Goal: Task Accomplishment & Management: Complete application form

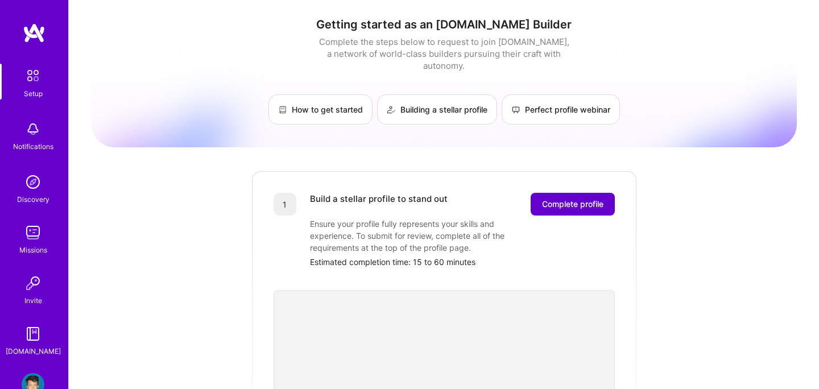
click at [558, 198] on span "Complete profile" at bounding box center [572, 203] width 61 height 11
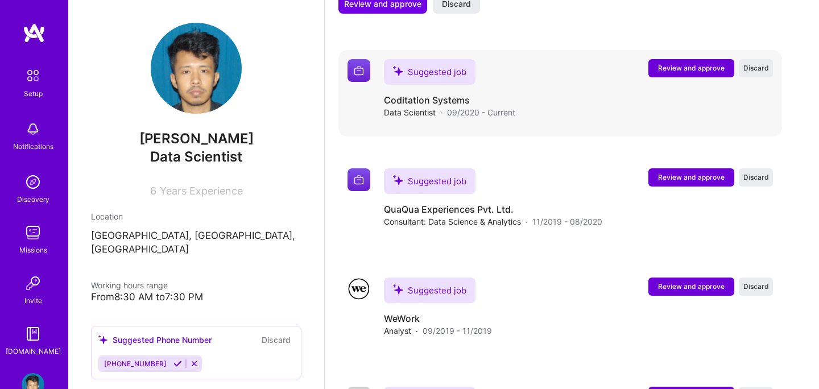
scroll to position [1256, 0]
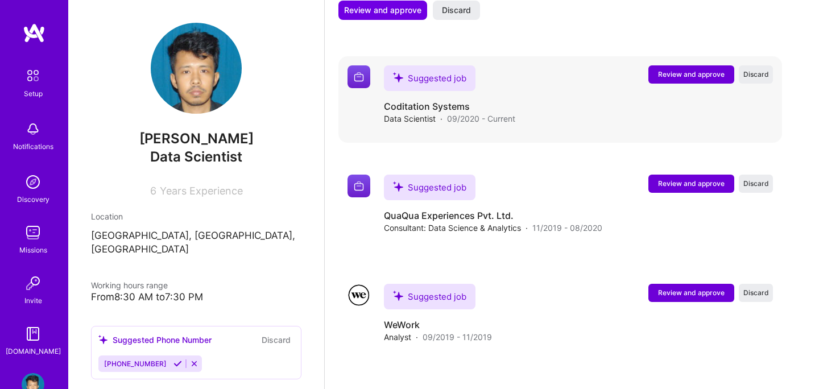
click at [684, 69] on span "Review and approve" at bounding box center [691, 74] width 67 height 10
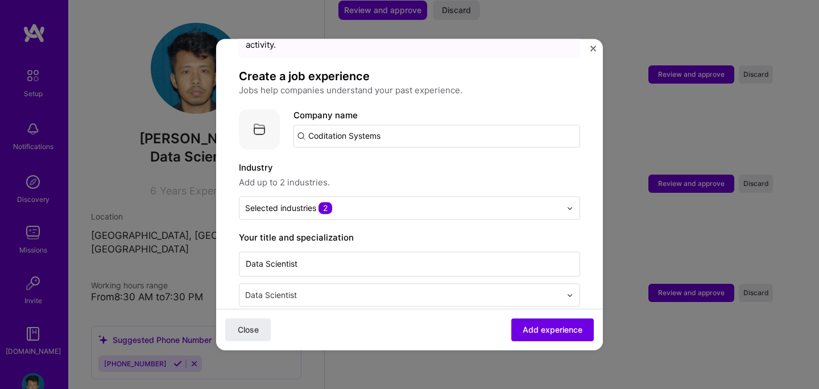
scroll to position [65, 0]
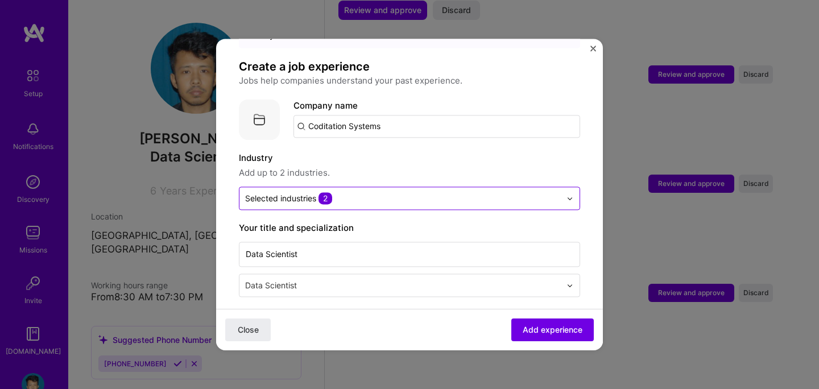
click at [457, 192] on input "text" at bounding box center [403, 198] width 316 height 12
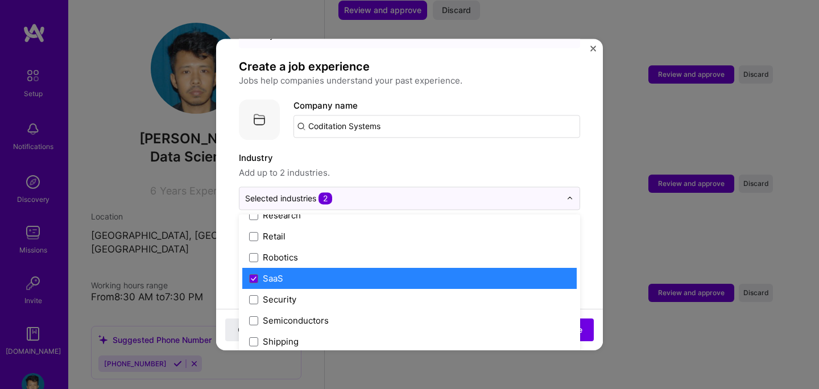
scroll to position [2360, 0]
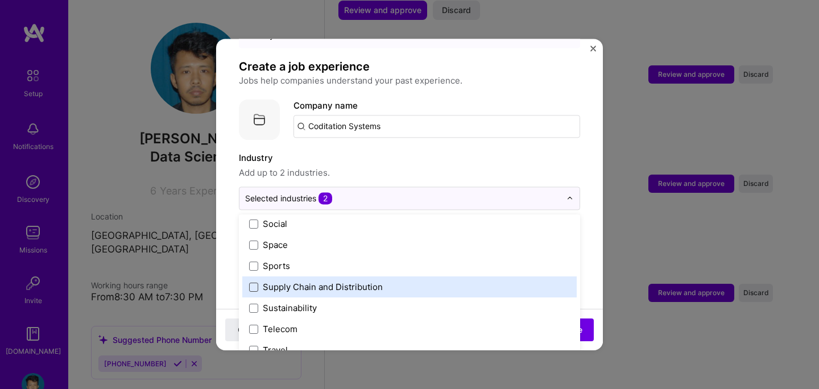
click at [254, 283] on span at bounding box center [253, 287] width 9 height 9
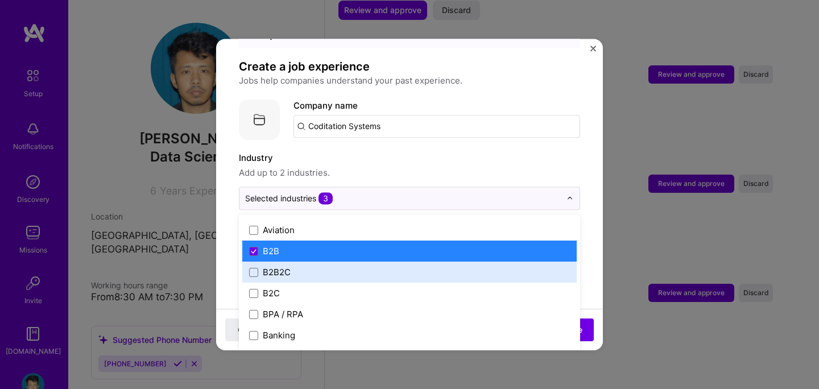
scroll to position [292, 0]
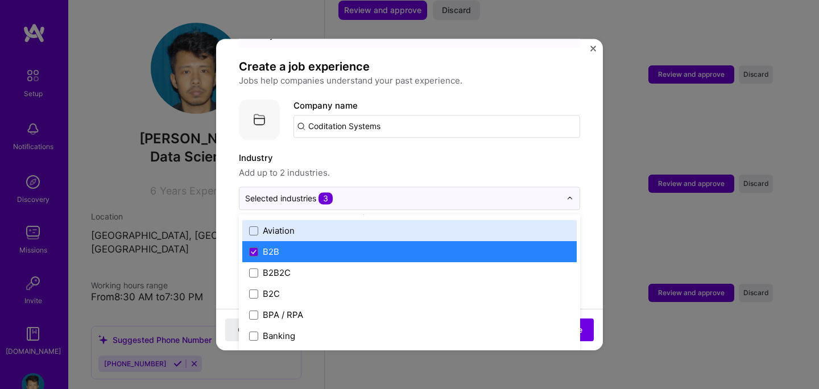
click at [383, 166] on span "Add up to 2 industries." at bounding box center [409, 173] width 341 height 14
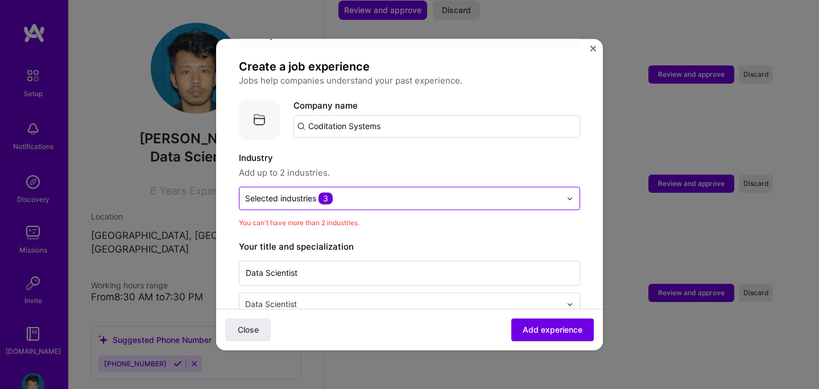
click at [366, 192] on input "text" at bounding box center [403, 198] width 316 height 12
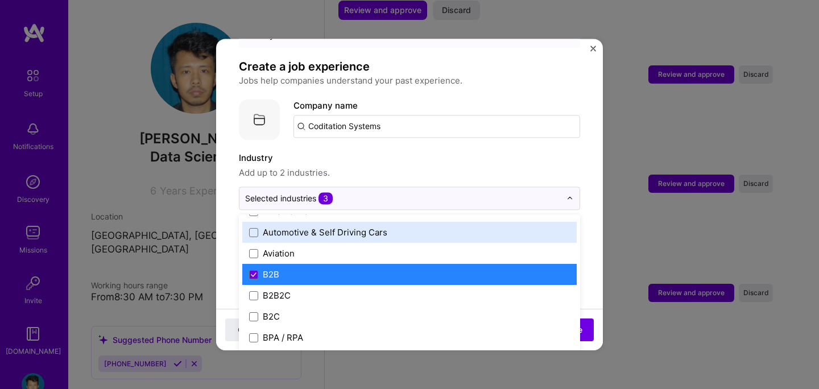
scroll to position [287, 0]
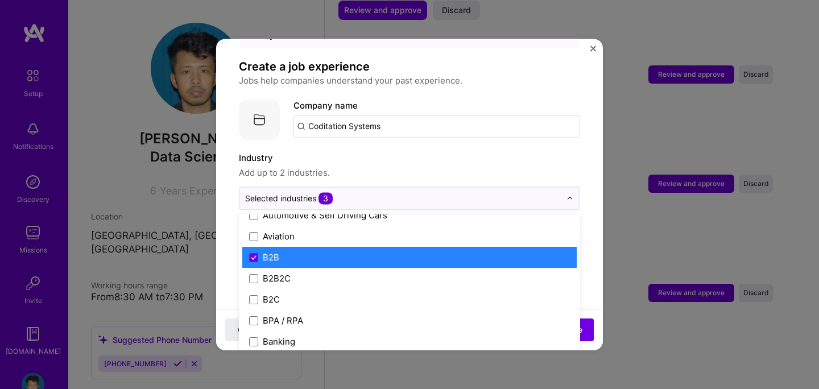
click at [254, 255] on icon at bounding box center [254, 257] width 6 height 5
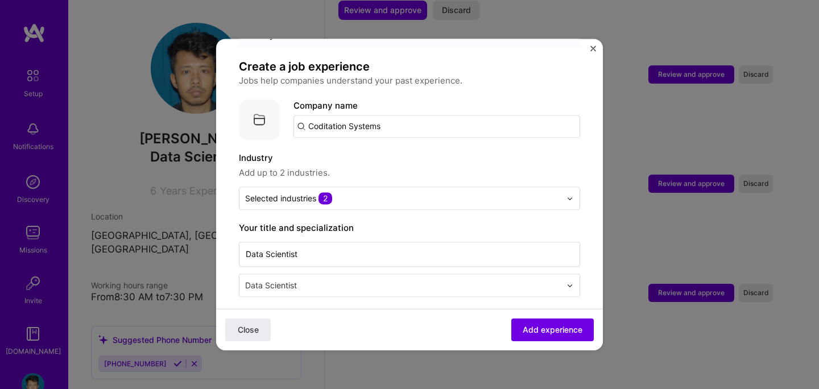
click at [368, 151] on label "Industry" at bounding box center [409, 158] width 341 height 14
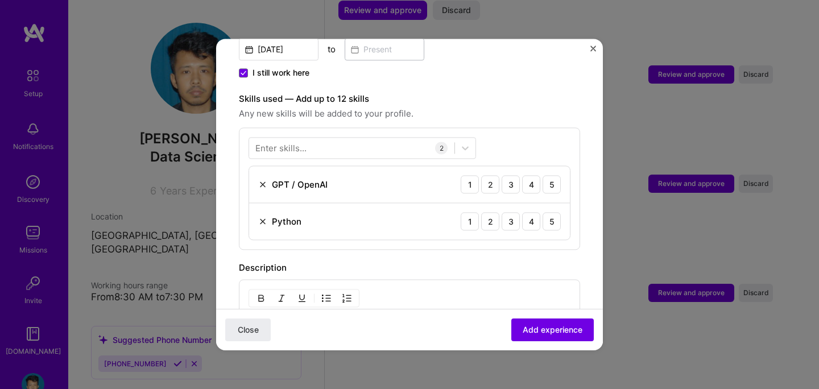
scroll to position [365, 0]
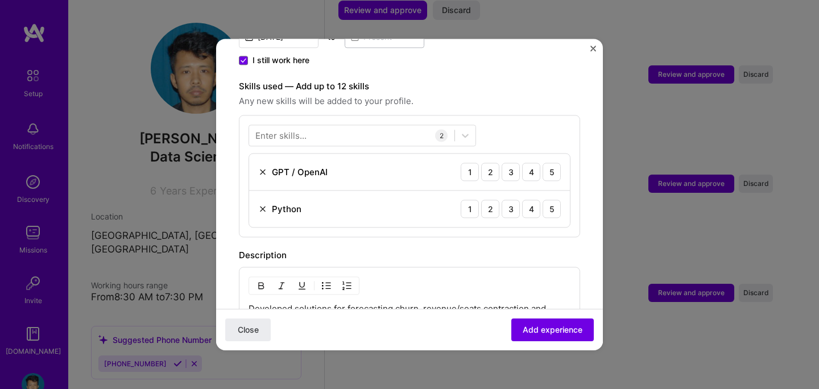
click at [261, 167] on img at bounding box center [262, 171] width 9 height 9
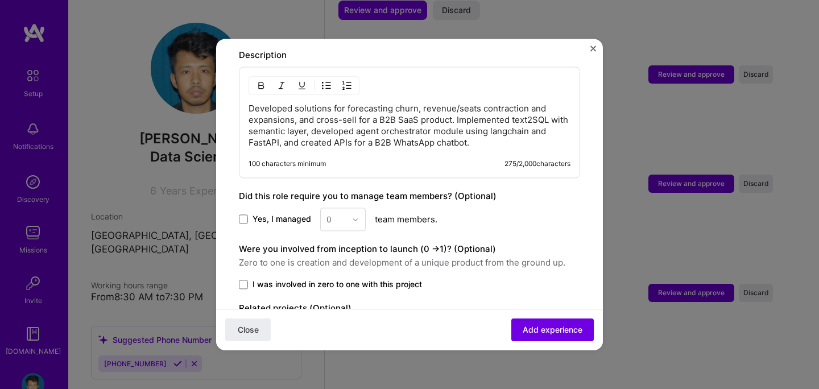
scroll to position [529, 0]
click at [348, 208] on div "0" at bounding box center [342, 217] width 45 height 23
click at [355, 206] on div "0" at bounding box center [342, 217] width 45 height 23
click at [241, 214] on span at bounding box center [243, 218] width 9 height 9
click at [0, 0] on input "Yes, I managed" at bounding box center [0, 0] width 0 height 0
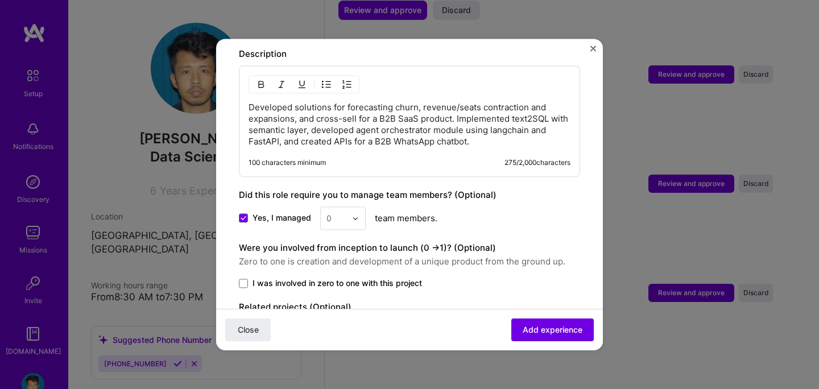
scroll to position [1265, 0]
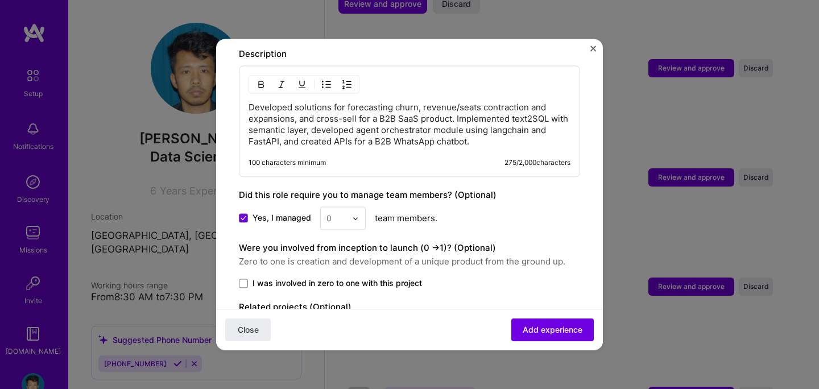
click at [362, 207] on div at bounding box center [358, 218] width 13 height 22
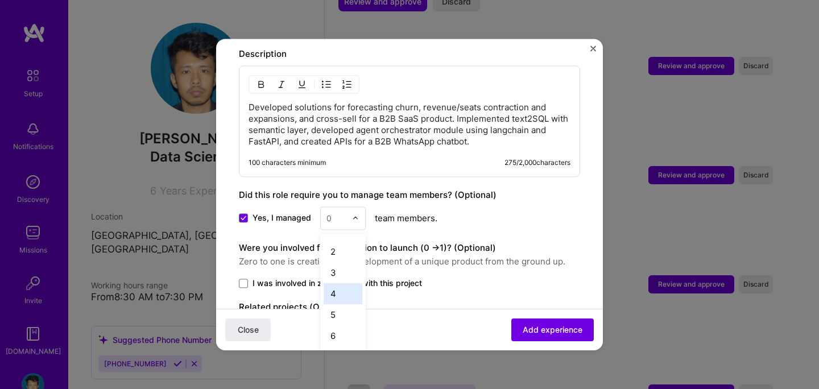
scroll to position [19, 0]
click at [334, 302] on div "5" at bounding box center [342, 312] width 39 height 21
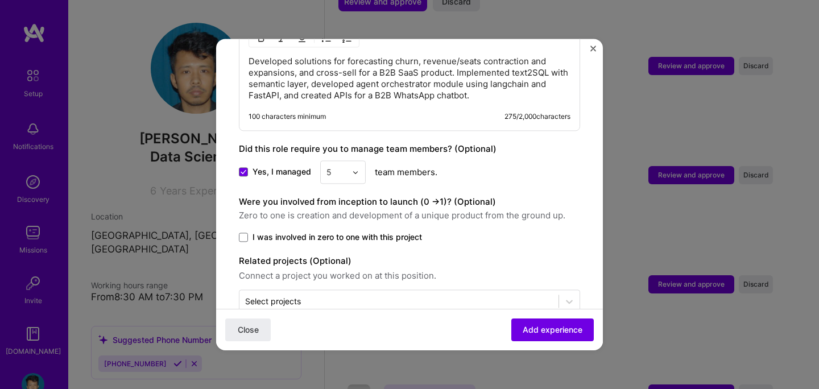
scroll to position [591, 0]
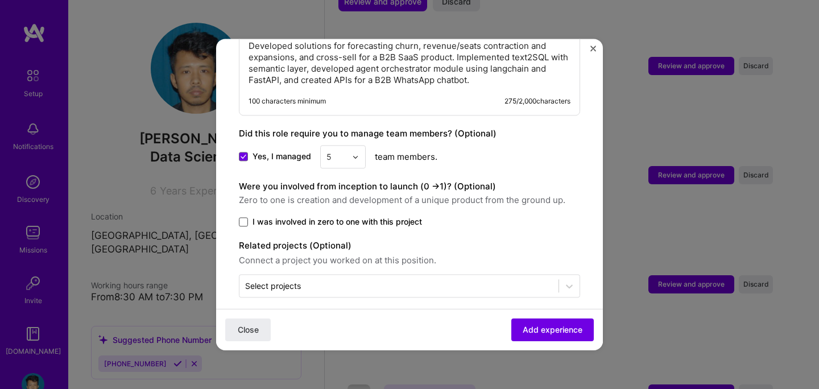
click at [247, 217] on span at bounding box center [243, 221] width 9 height 9
click at [0, 0] on input "I was involved in zero to one with this project" at bounding box center [0, 0] width 0 height 0
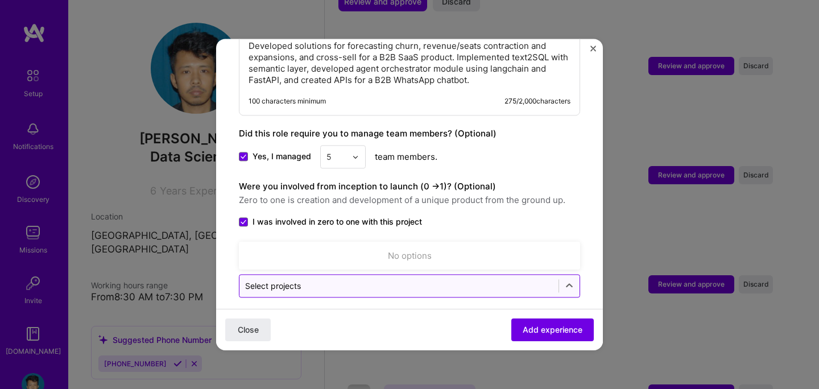
click at [398, 280] on input "text" at bounding box center [399, 286] width 308 height 12
click at [403, 280] on input "text" at bounding box center [399, 286] width 308 height 12
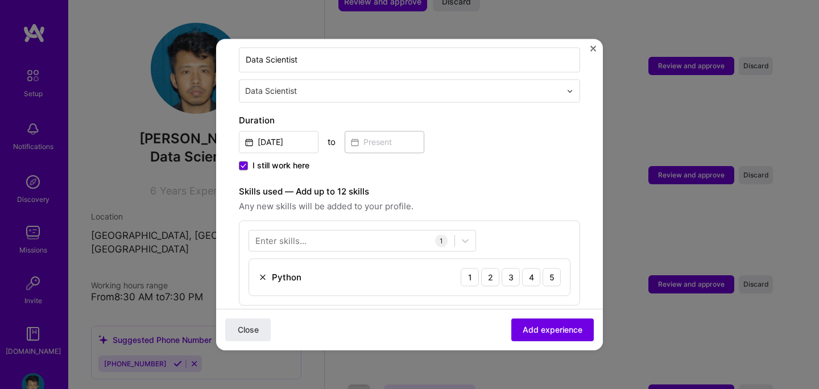
scroll to position [294, 0]
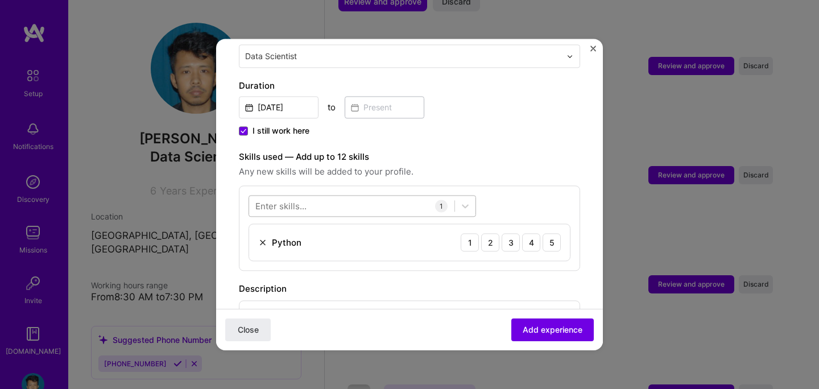
click at [358, 198] on div at bounding box center [351, 206] width 205 height 19
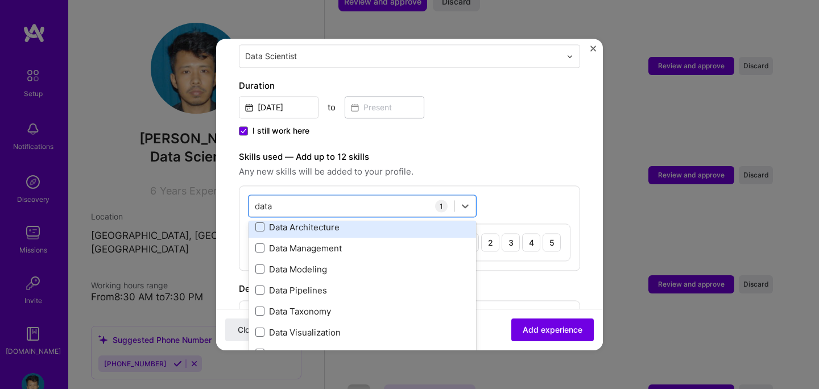
scroll to position [0, 0]
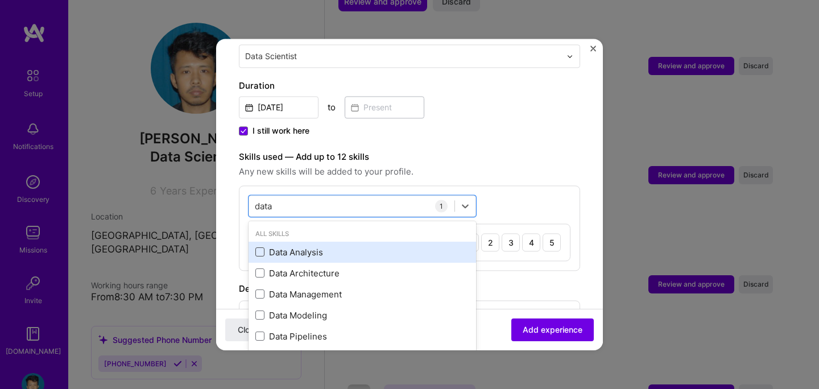
click at [262, 248] on span at bounding box center [259, 252] width 9 height 9
click at [0, 0] on input "checkbox" at bounding box center [0, 0] width 0 height 0
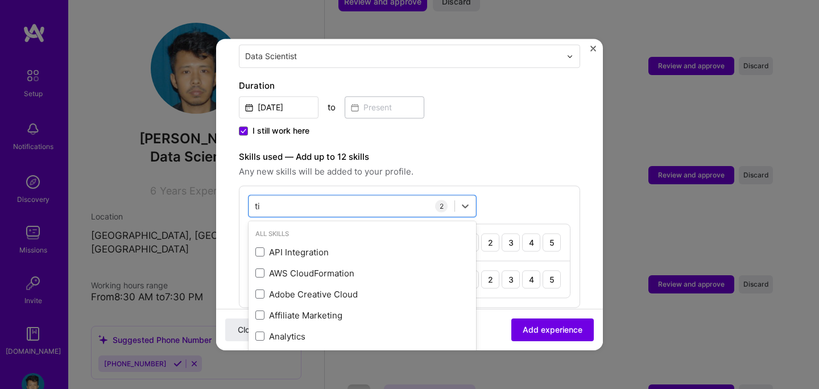
type input "t"
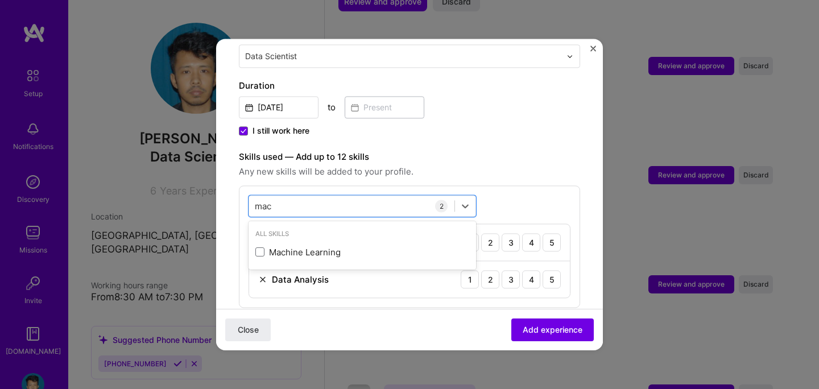
type input "mach"
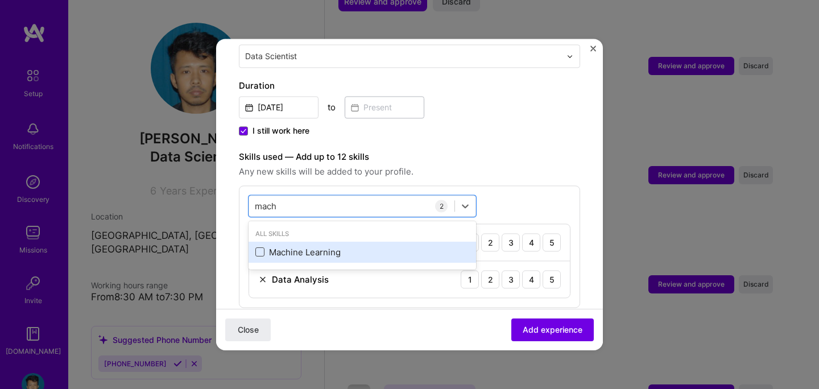
click at [259, 248] on span at bounding box center [259, 252] width 9 height 9
click at [0, 0] on input "checkbox" at bounding box center [0, 0] width 0 height 0
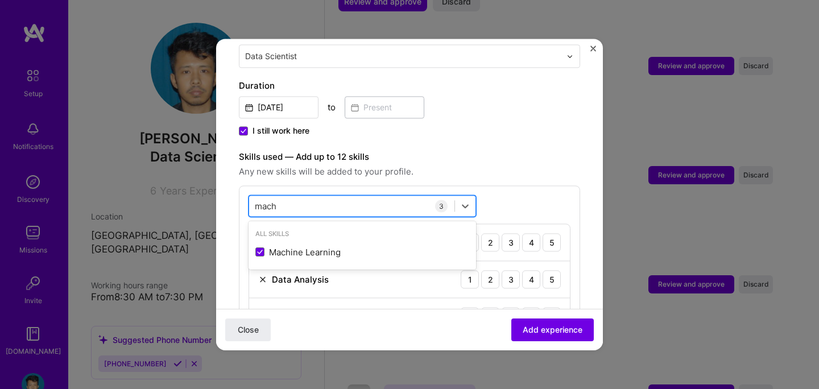
click at [287, 200] on div "mach mach" at bounding box center [351, 206] width 205 height 19
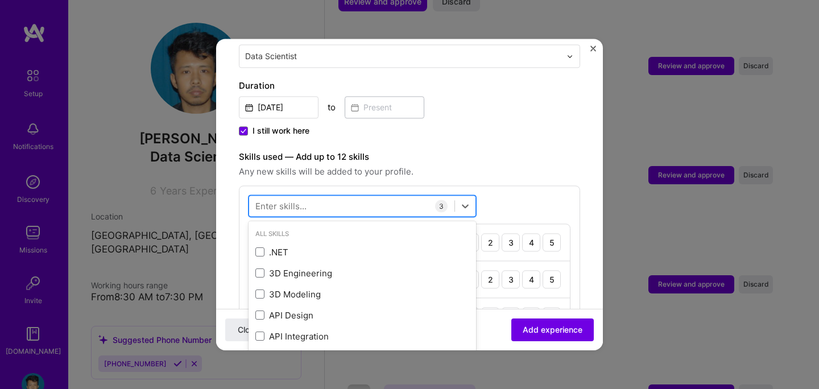
type input "a"
type input "lkm"
type input "n"
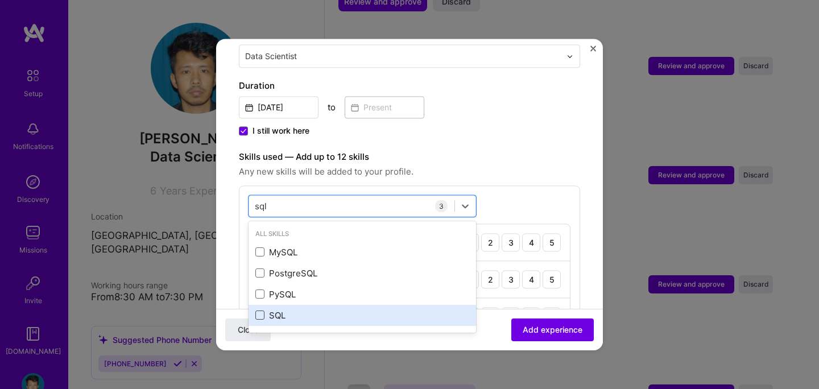
click at [259, 311] on span at bounding box center [259, 315] width 9 height 9
click at [0, 0] on input "checkbox" at bounding box center [0, 0] width 0 height 0
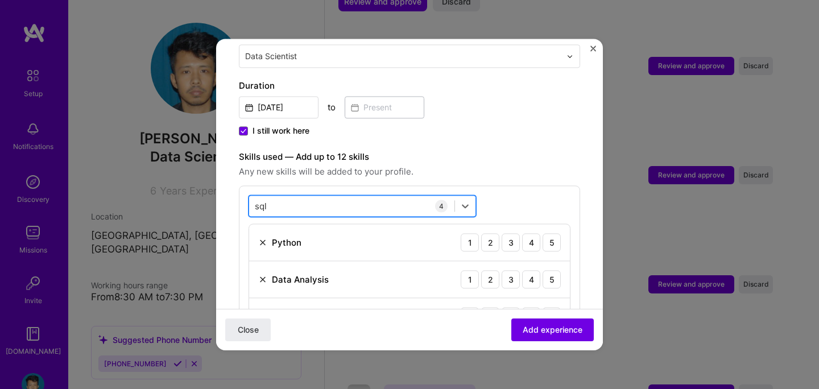
click at [279, 197] on div "sql sql" at bounding box center [351, 206] width 205 height 19
type input "s"
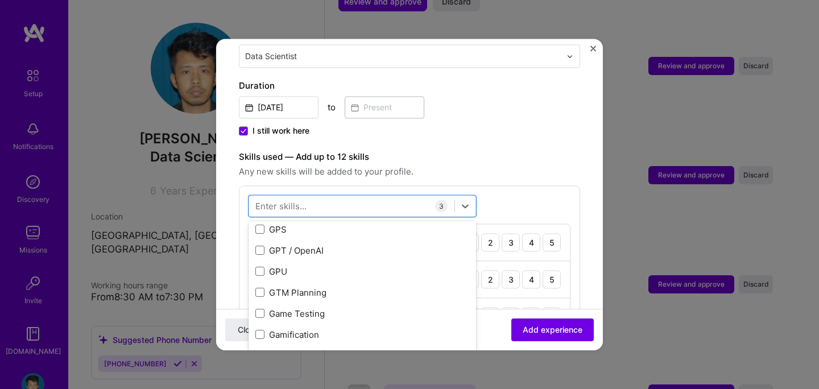
scroll to position [2916, 0]
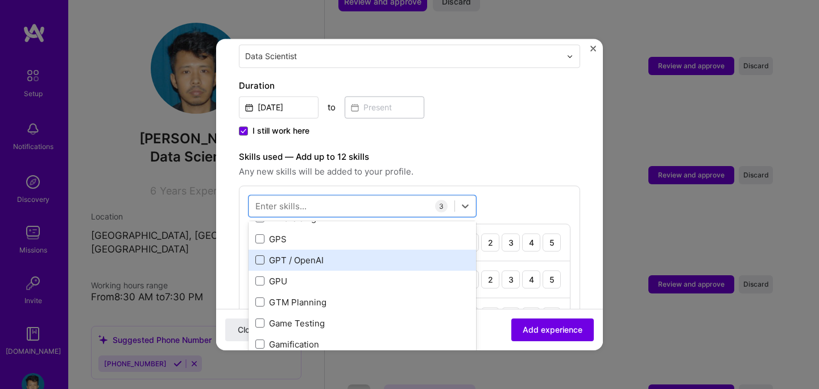
click at [258, 256] on span at bounding box center [259, 260] width 9 height 9
click at [0, 0] on input "checkbox" at bounding box center [0, 0] width 0 height 0
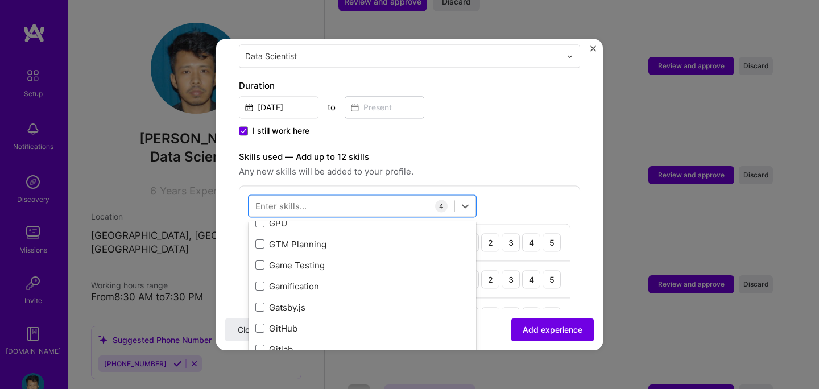
scroll to position [3006, 0]
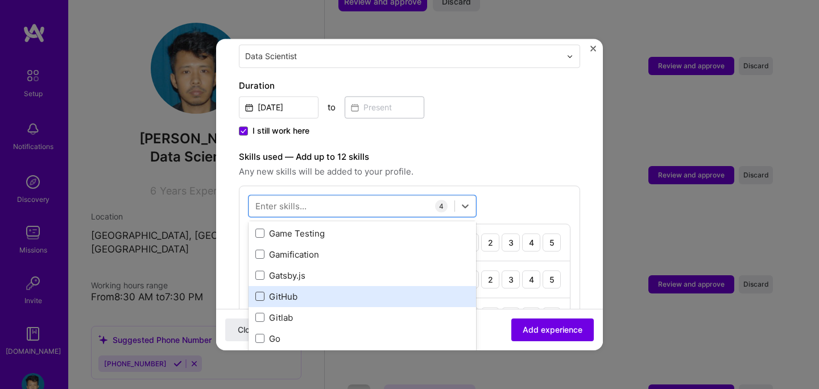
click at [261, 292] on span at bounding box center [259, 296] width 9 height 9
click at [0, 0] on input "checkbox" at bounding box center [0, 0] width 0 height 0
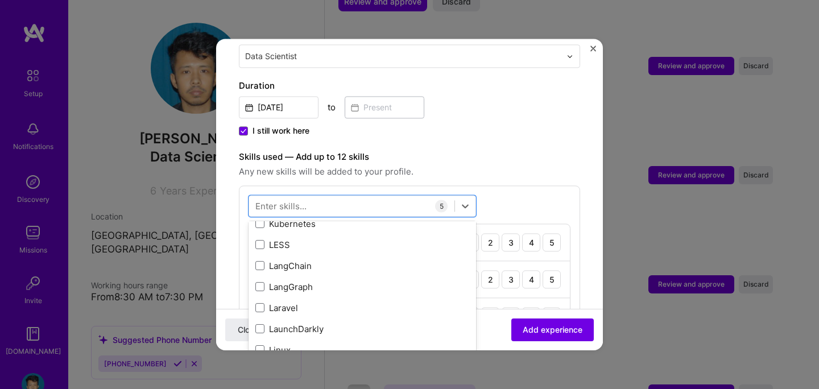
scroll to position [3857, 0]
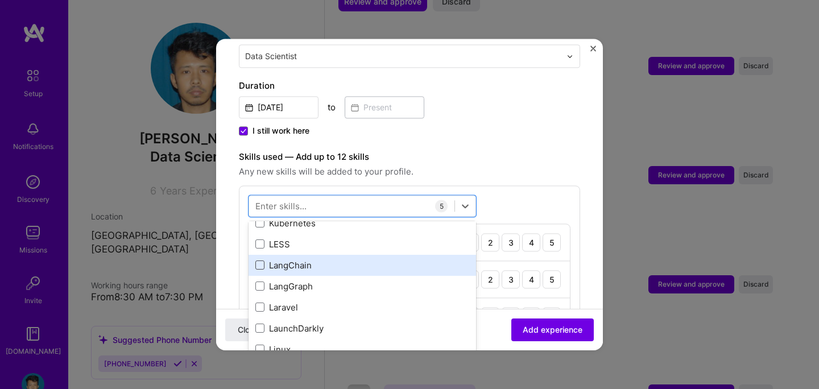
click at [258, 261] on span at bounding box center [259, 265] width 9 height 9
click at [0, 0] on input "checkbox" at bounding box center [0, 0] width 0 height 0
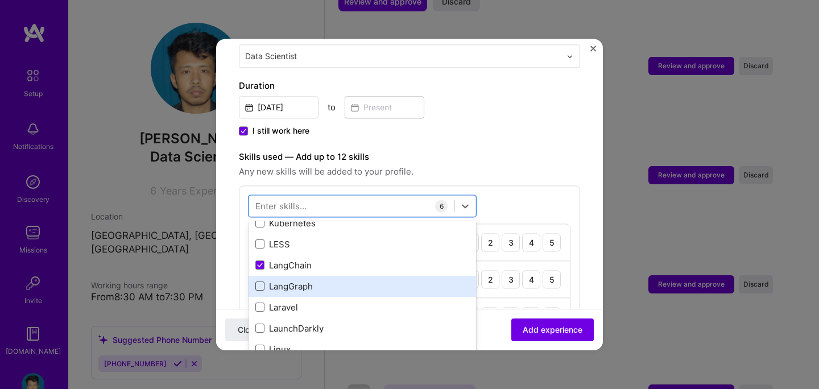
click at [259, 282] on span at bounding box center [259, 286] width 9 height 9
click at [0, 0] on input "checkbox" at bounding box center [0, 0] width 0 height 0
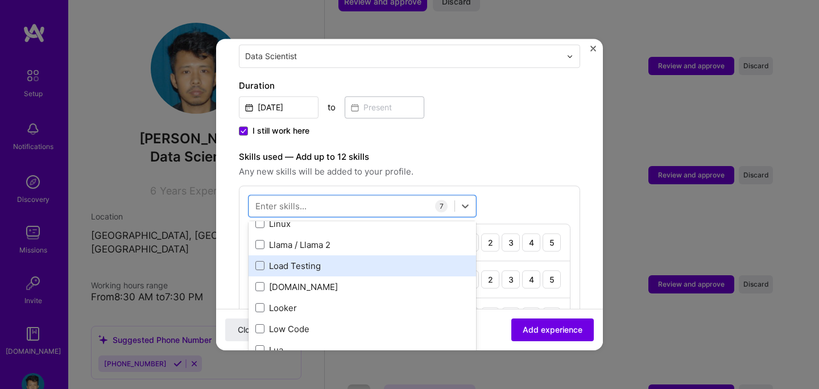
scroll to position [3986, 0]
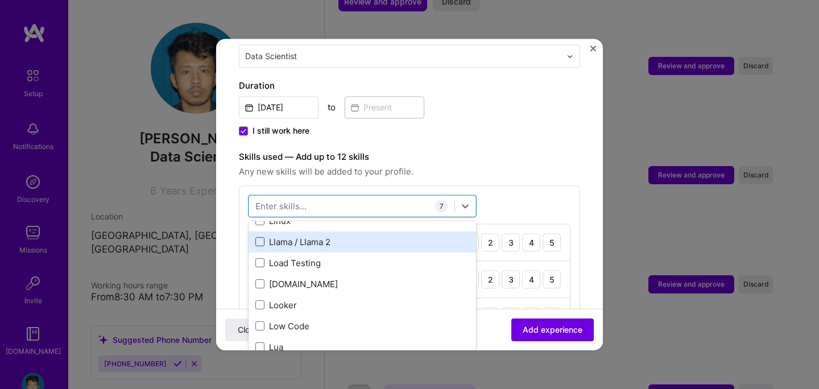
click at [262, 238] on span at bounding box center [259, 242] width 9 height 9
click at [0, 0] on input "checkbox" at bounding box center [0, 0] width 0 height 0
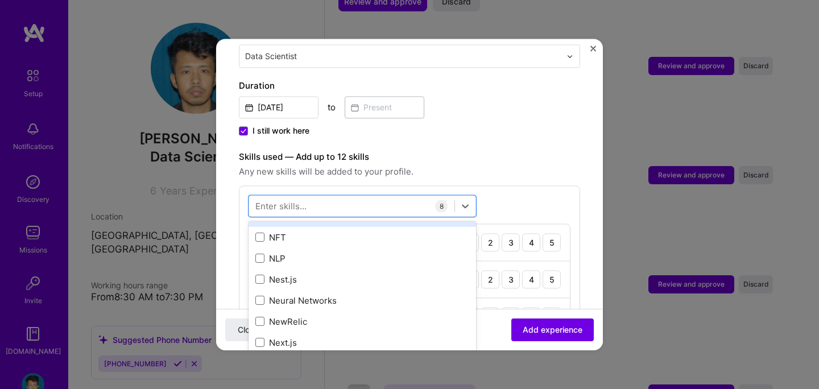
scroll to position [4517, 0]
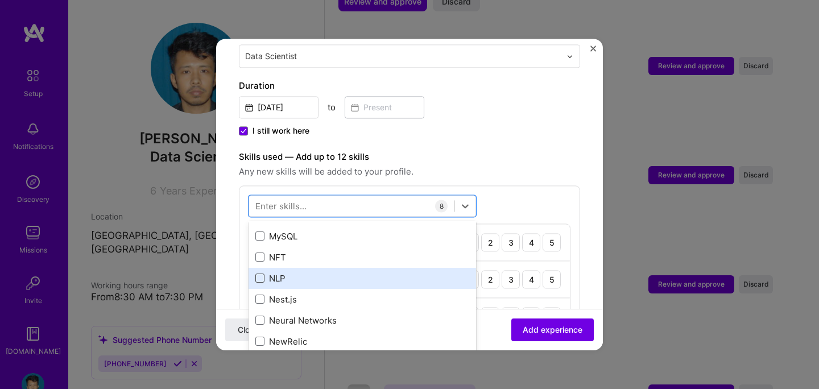
click at [259, 274] on span at bounding box center [259, 278] width 9 height 9
click at [0, 0] on input "checkbox" at bounding box center [0, 0] width 0 height 0
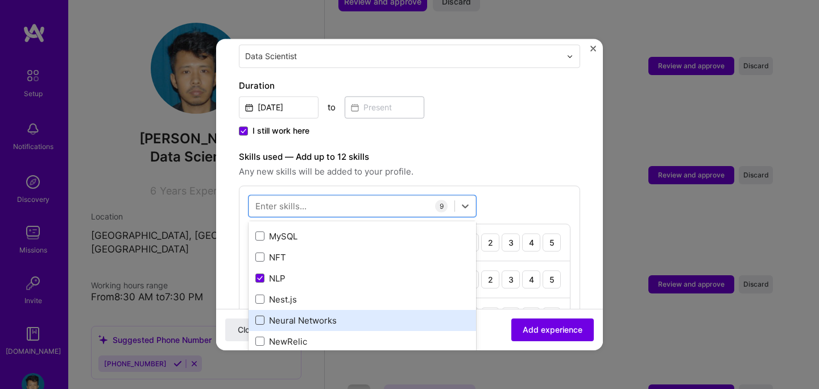
click at [258, 316] on span at bounding box center [259, 320] width 9 height 9
click at [0, 0] on input "checkbox" at bounding box center [0, 0] width 0 height 0
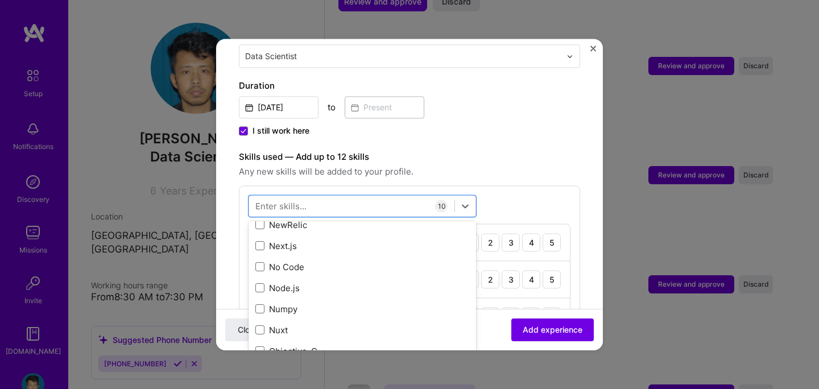
scroll to position [4651, 0]
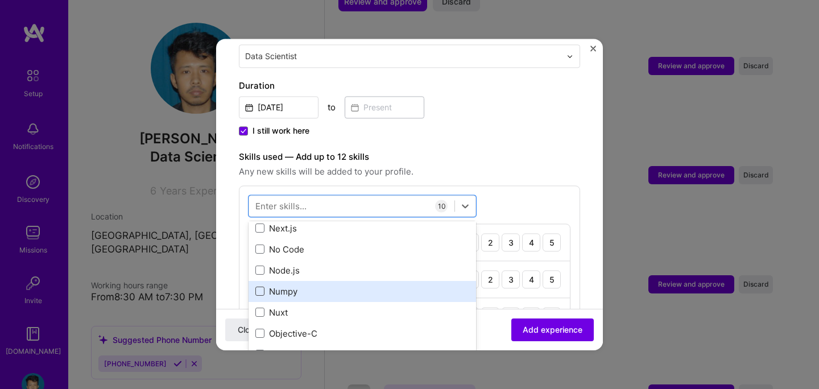
click at [260, 287] on span at bounding box center [259, 291] width 9 height 9
click at [0, 0] on input "checkbox" at bounding box center [0, 0] width 0 height 0
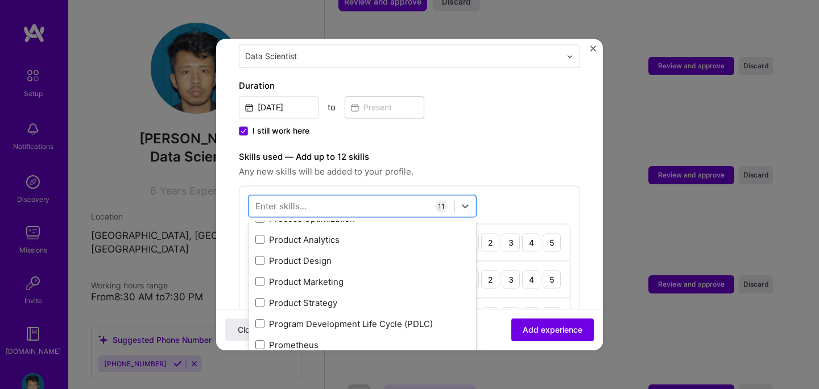
scroll to position [5234, 0]
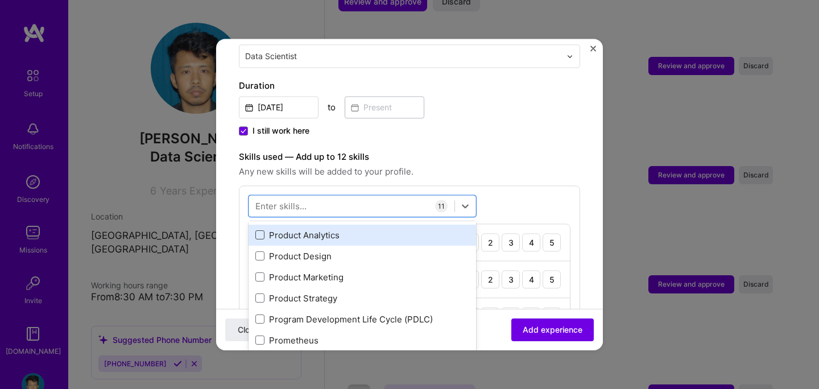
click at [262, 231] on span at bounding box center [259, 235] width 9 height 9
click at [0, 0] on input "checkbox" at bounding box center [0, 0] width 0 height 0
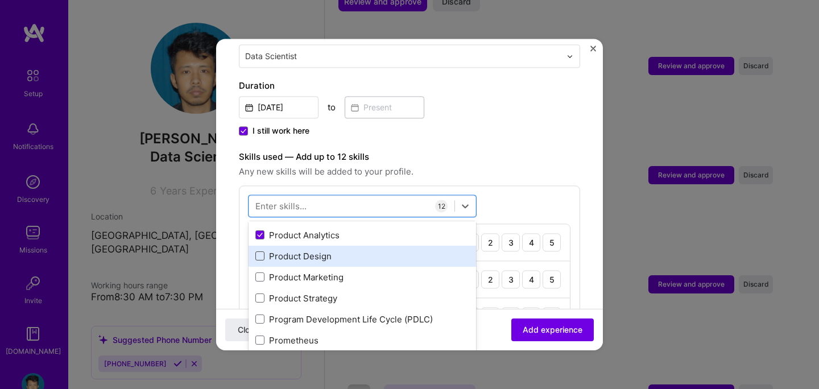
click at [259, 252] on span at bounding box center [259, 256] width 9 height 9
click at [0, 0] on input "checkbox" at bounding box center [0, 0] width 0 height 0
click at [259, 252] on span at bounding box center [259, 256] width 9 height 9
click at [0, 0] on input "checkbox" at bounding box center [0, 0] width 0 height 0
click at [259, 252] on span at bounding box center [259, 256] width 9 height 9
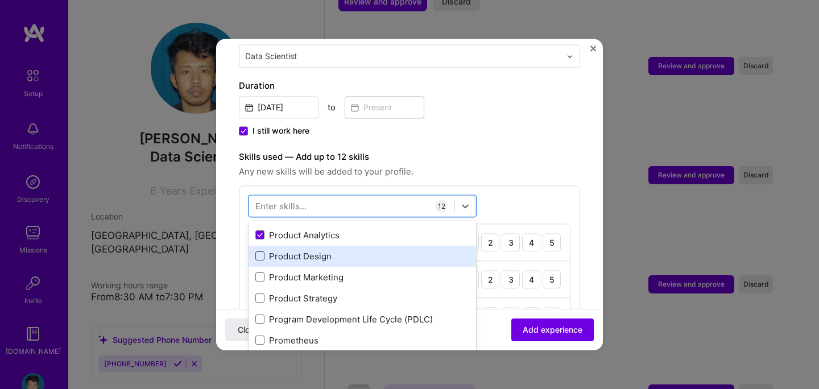
click at [0, 0] on input "checkbox" at bounding box center [0, 0] width 0 height 0
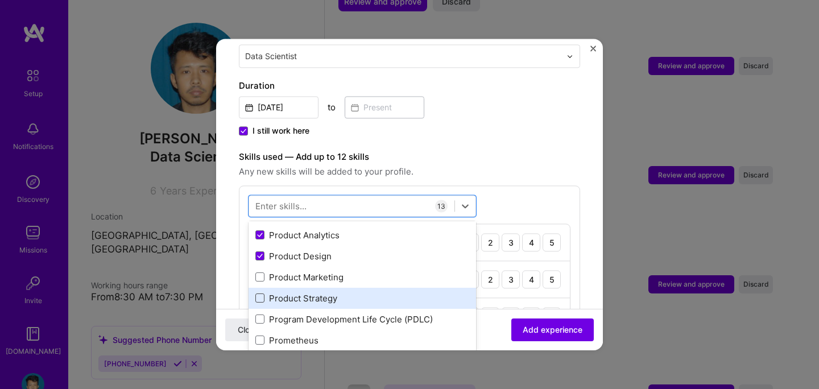
click at [260, 294] on span at bounding box center [259, 298] width 9 height 9
click at [0, 0] on input "checkbox" at bounding box center [0, 0] width 0 height 0
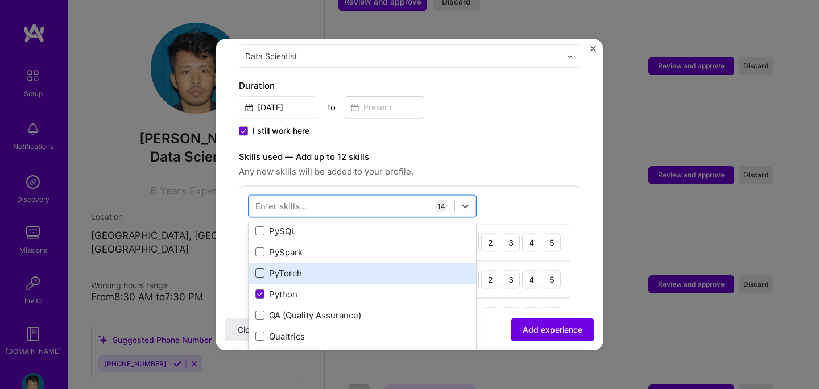
click at [258, 269] on span at bounding box center [259, 273] width 9 height 9
click at [0, 0] on input "checkbox" at bounding box center [0, 0] width 0 height 0
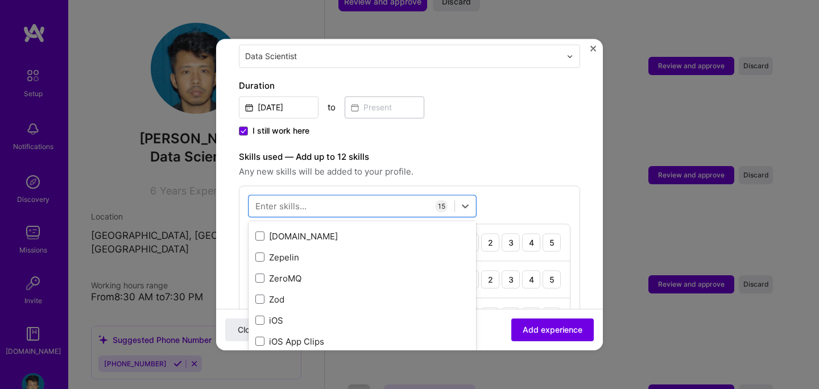
scroll to position [7808, 0]
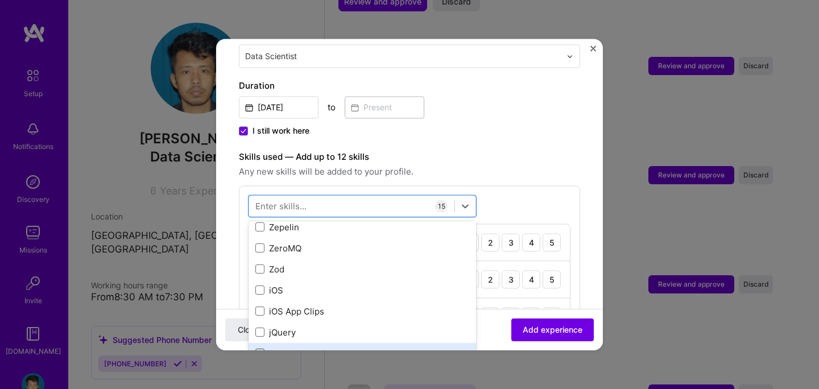
click at [259, 349] on span at bounding box center [259, 353] width 9 height 9
click at [0, 0] on input "checkbox" at bounding box center [0, 0] width 0 height 0
click at [511, 105] on div "[DATE] to" at bounding box center [409, 106] width 341 height 24
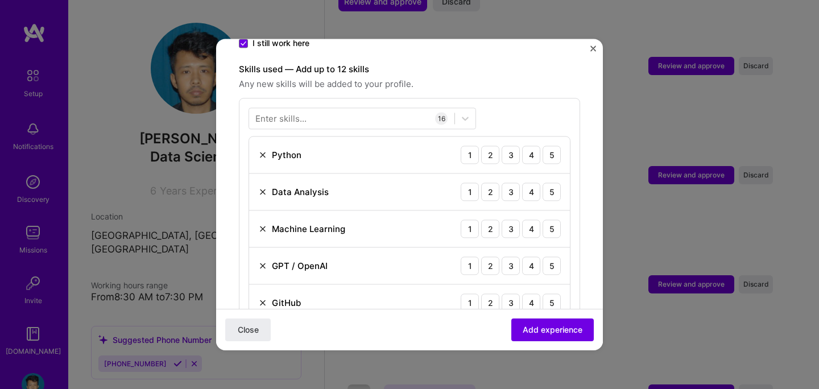
scroll to position [390, 0]
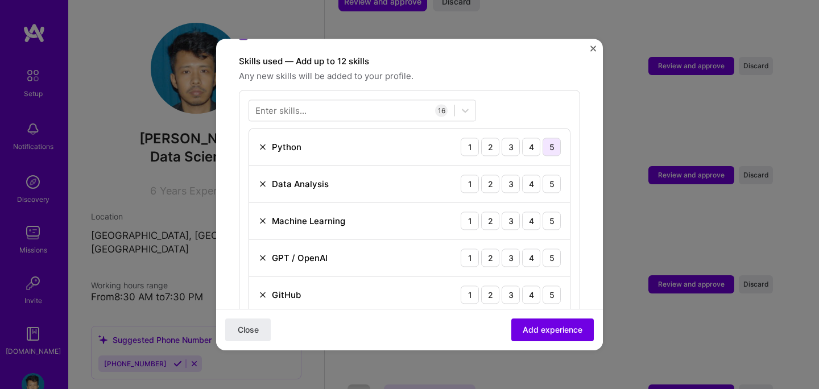
click at [552, 138] on div "5" at bounding box center [551, 147] width 18 height 18
click at [551, 176] on div "5" at bounding box center [551, 184] width 18 height 18
click at [551, 213] on div "5" at bounding box center [551, 220] width 18 height 18
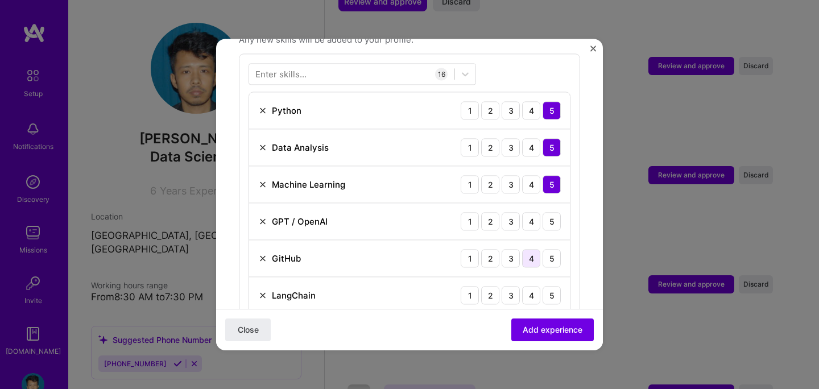
scroll to position [449, 0]
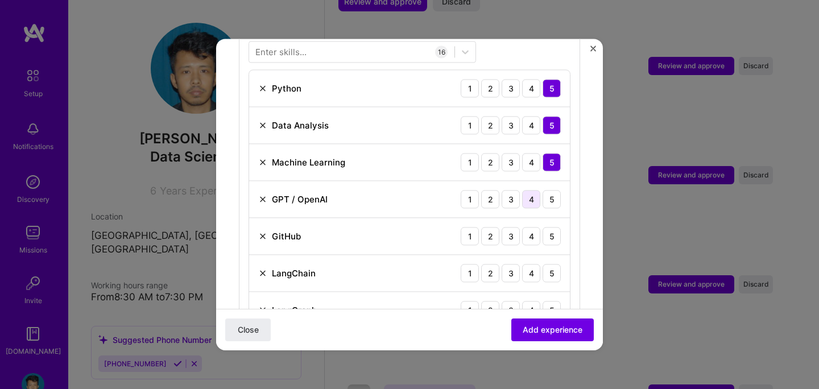
click at [535, 190] on div "4" at bounding box center [531, 199] width 18 height 18
click at [529, 227] on div "4" at bounding box center [531, 236] width 18 height 18
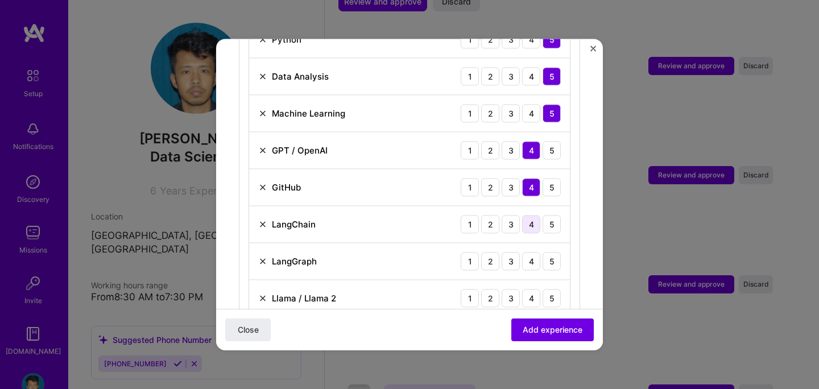
click at [529, 215] on div "4" at bounding box center [531, 224] width 18 height 18
click at [530, 252] on div "4" at bounding box center [531, 261] width 18 height 18
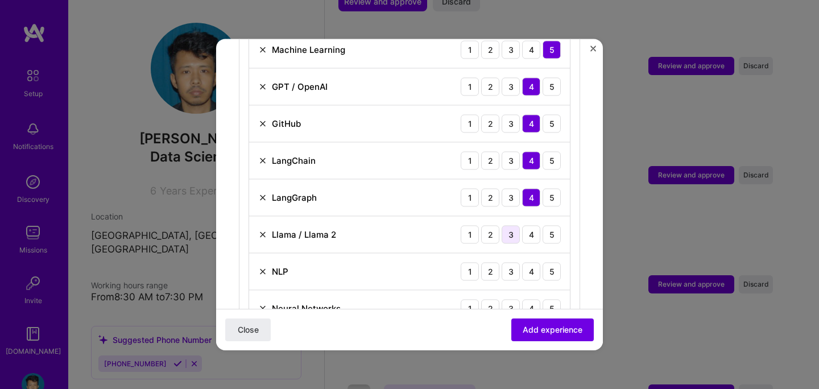
click at [514, 225] on div "3" at bounding box center [510, 234] width 18 height 18
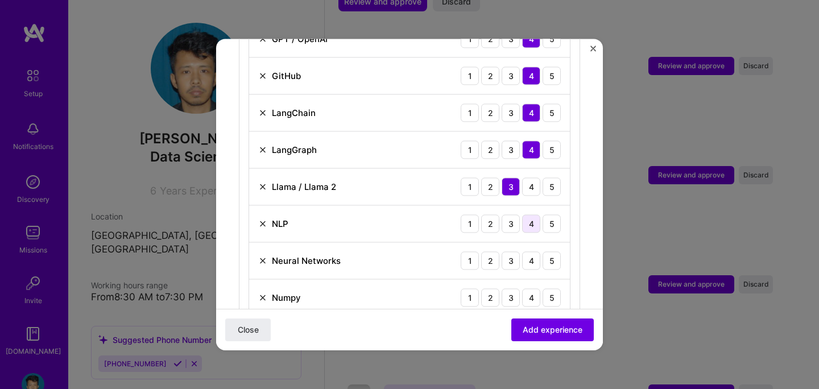
click at [530, 214] on div "4" at bounding box center [531, 223] width 18 height 18
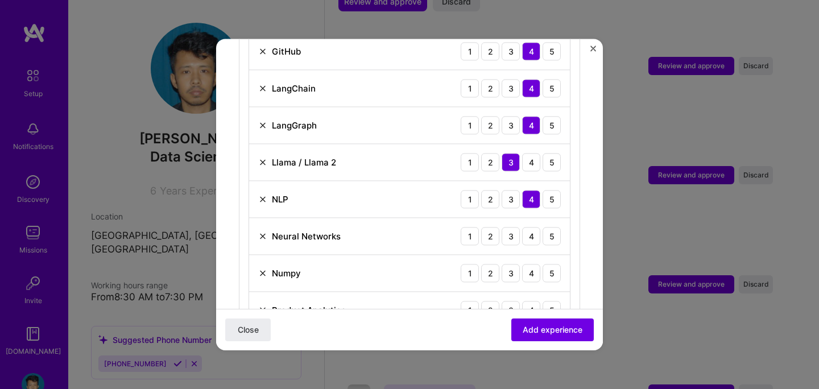
scroll to position [641, 0]
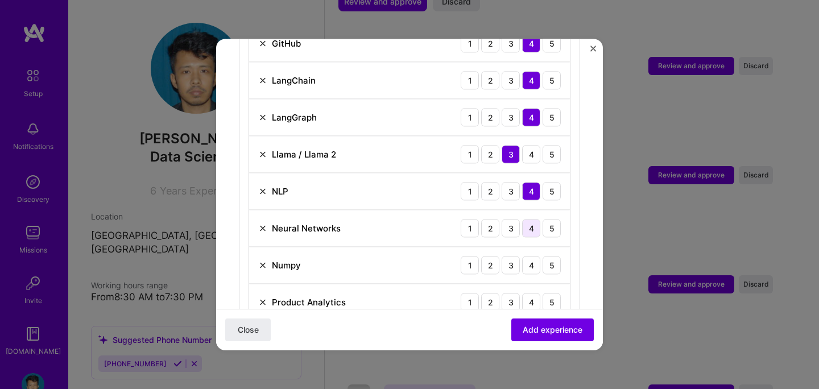
click at [525, 219] on div "4" at bounding box center [531, 228] width 18 height 18
click at [532, 256] on div "4" at bounding box center [531, 265] width 18 height 18
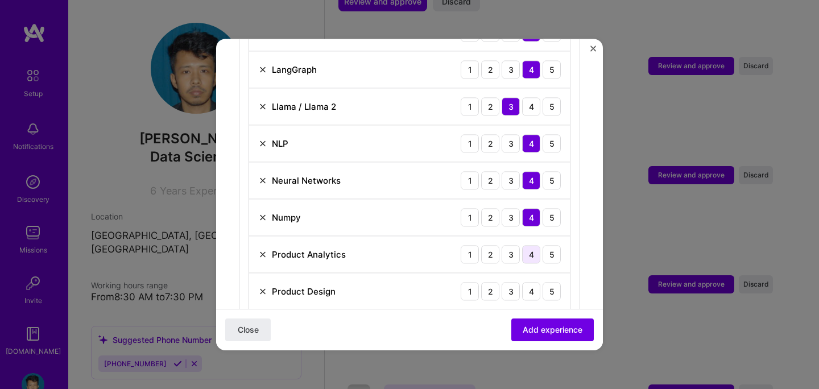
click at [534, 245] on div "4" at bounding box center [531, 254] width 18 height 18
click at [513, 245] on div "3" at bounding box center [510, 254] width 18 height 18
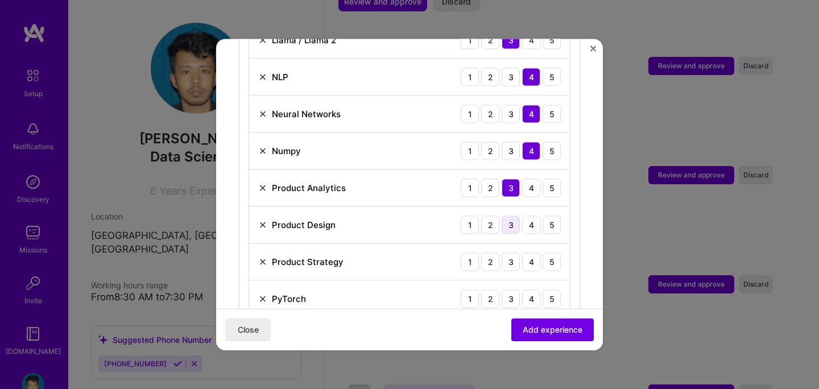
click at [510, 215] on div "3" at bounding box center [510, 224] width 18 height 18
click at [507, 252] on div "3" at bounding box center [510, 261] width 18 height 18
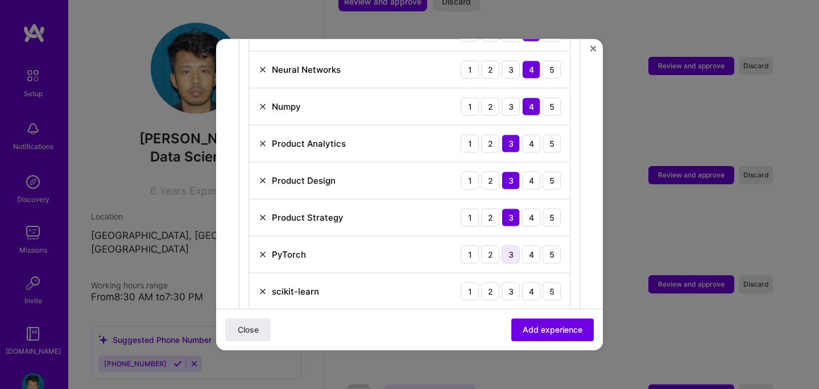
click at [510, 245] on div "3" at bounding box center [510, 254] width 18 height 18
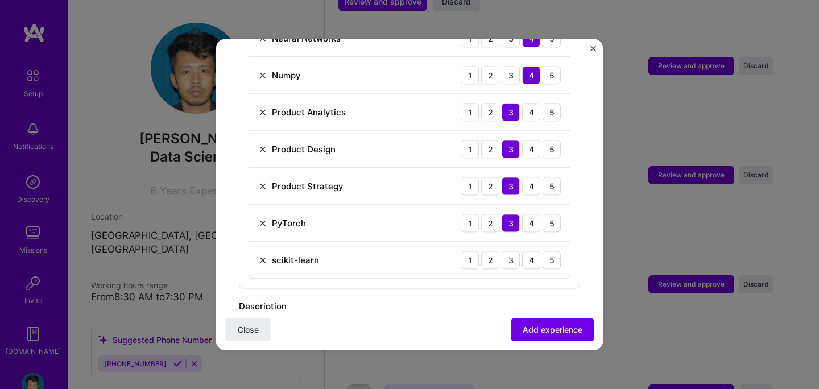
scroll to position [861, 0]
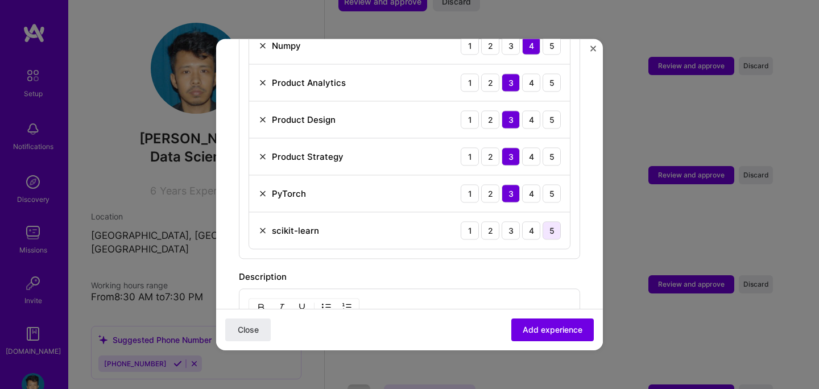
click at [547, 221] on div "5" at bounding box center [551, 230] width 18 height 18
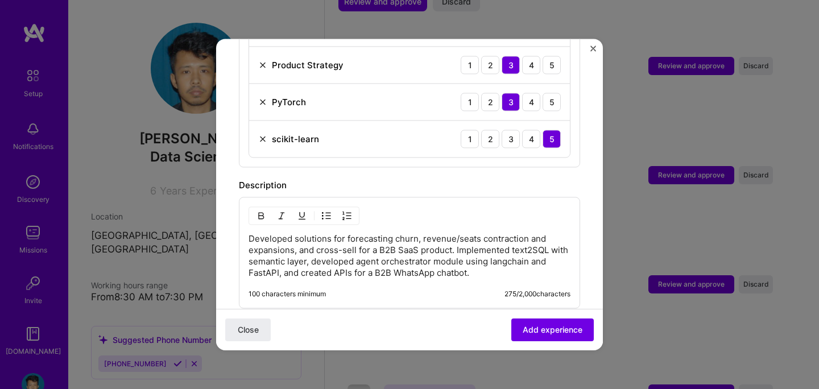
scroll to position [962, 0]
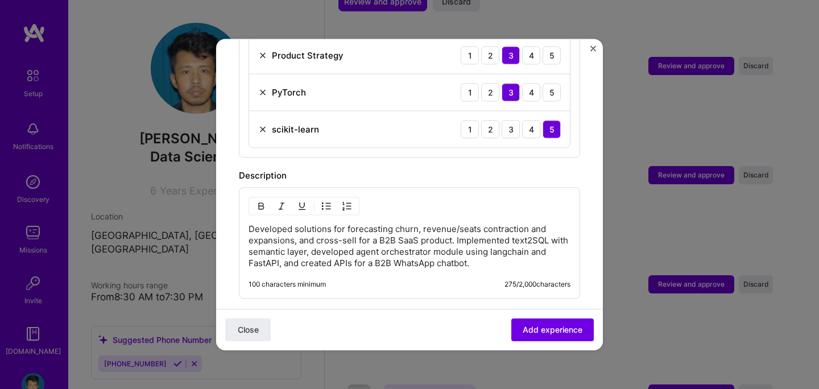
click at [496, 252] on p "Developed solutions for forecasting churn, revenue/seats contraction and expans…" at bounding box center [409, 245] width 322 height 45
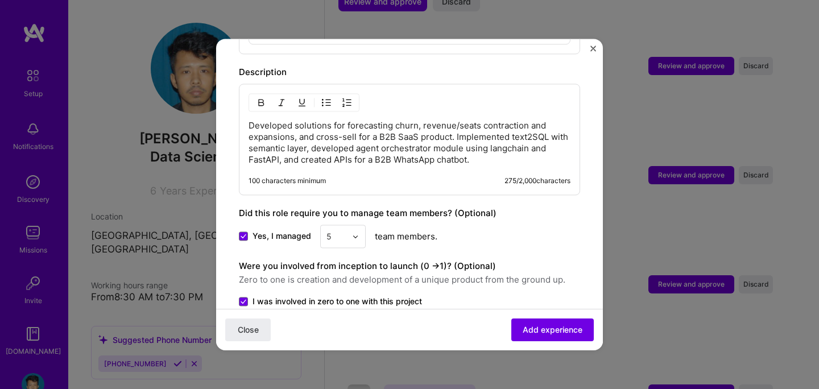
scroll to position [1039, 0]
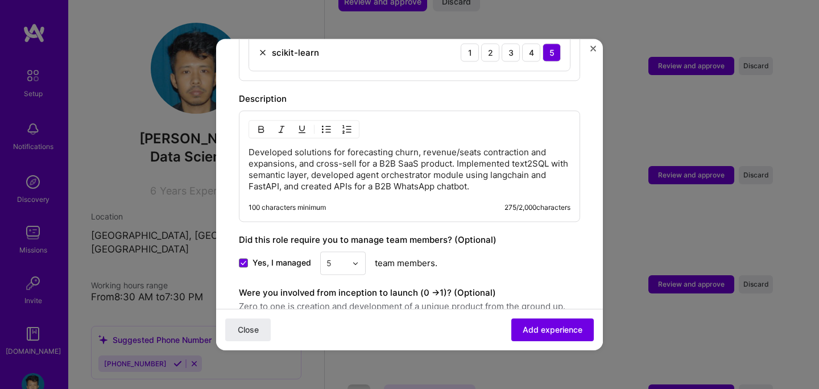
click at [480, 177] on p "Developed solutions for forecasting churn, revenue/seats contraction and expans…" at bounding box center [409, 169] width 322 height 45
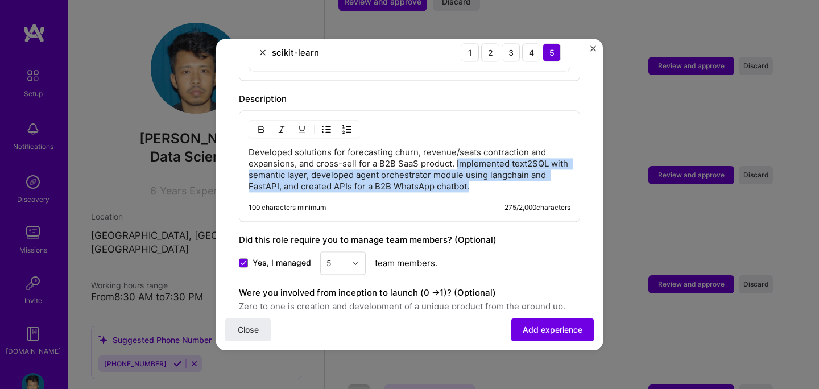
drag, startPoint x: 456, startPoint y: 153, endPoint x: 477, endPoint y: 173, distance: 28.6
click at [477, 173] on p "Developed solutions for forecasting churn, revenue/seats contraction and expans…" at bounding box center [409, 169] width 322 height 45
click at [479, 174] on p "Developed solutions for forecasting churn, revenue/seats contraction and expans…" at bounding box center [409, 169] width 322 height 45
drag, startPoint x: 455, startPoint y: 153, endPoint x: 480, endPoint y: 173, distance: 32.0
click at [480, 173] on p "Developed solutions for forecasting churn, revenue/seats contraction and expans…" at bounding box center [409, 169] width 322 height 45
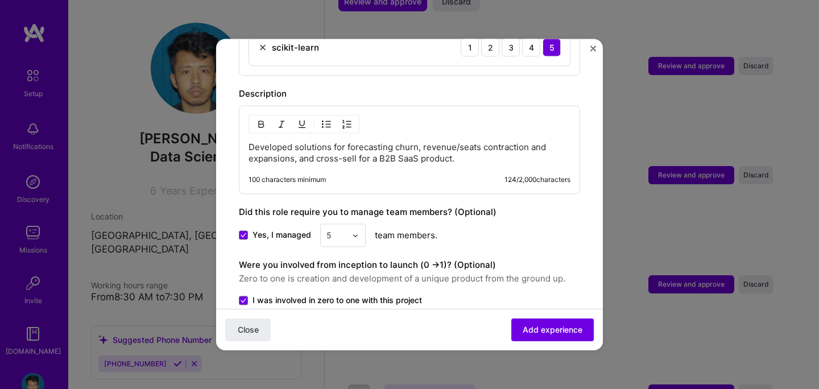
scroll to position [1122, 0]
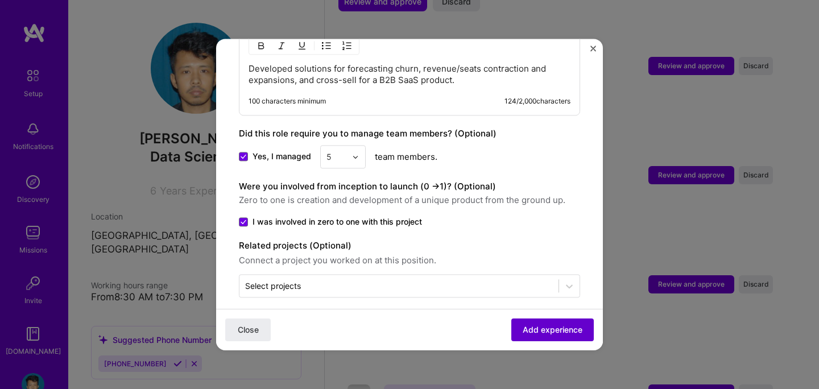
click at [540, 327] on span "Add experience" at bounding box center [552, 329] width 60 height 11
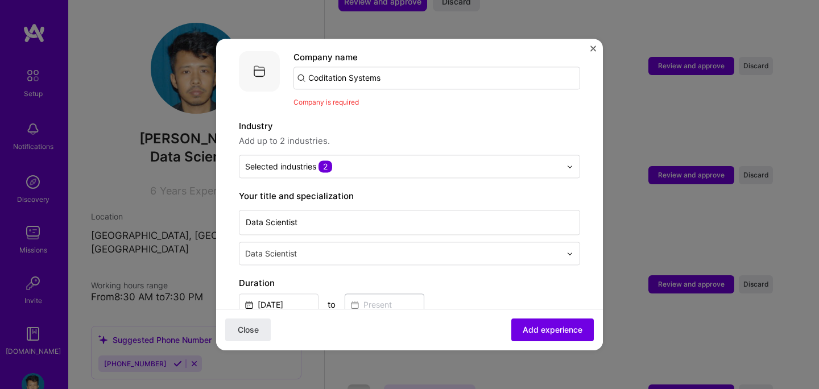
scroll to position [71, 0]
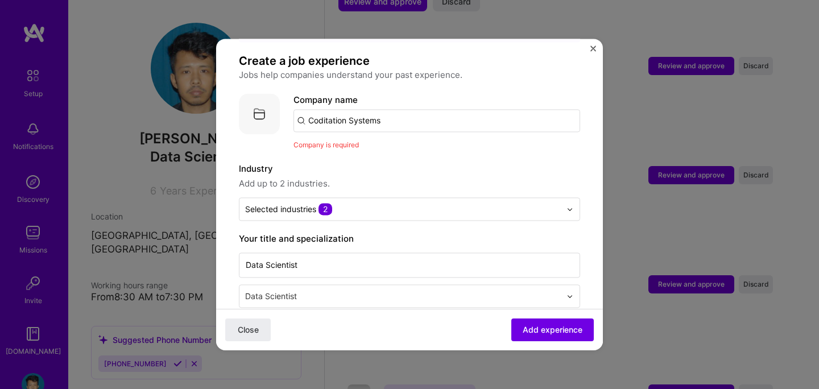
click at [432, 109] on input "Coditation Systems" at bounding box center [436, 120] width 287 height 23
type input "Coditation Systems Pvt. Ltd."
click at [422, 142] on div "Coditation Systems Pvt. Ltd." at bounding box center [420, 152] width 126 height 20
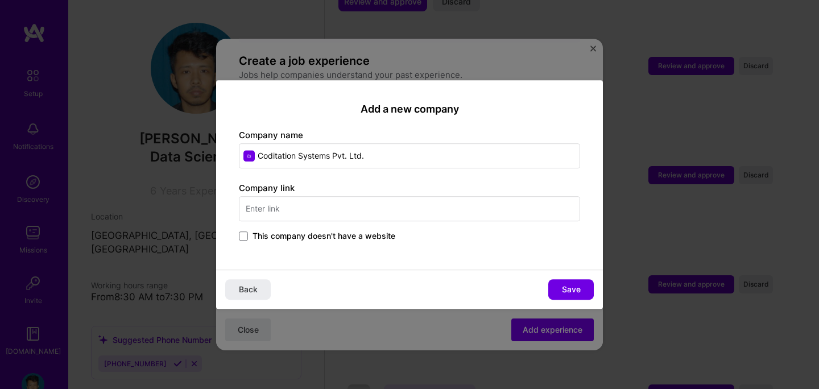
click at [367, 223] on div "Company link This company doesn't have a website" at bounding box center [409, 212] width 341 height 61
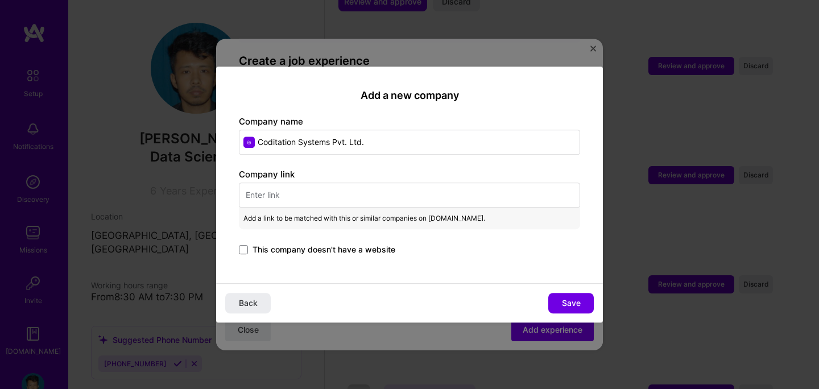
click at [367, 214] on span "Add a link to be matched with this or similar companies on [DOMAIN_NAME]." at bounding box center [364, 218] width 242 height 13
click at [366, 203] on input "text" at bounding box center [409, 194] width 341 height 25
paste input "[URL][DOMAIN_NAME]"
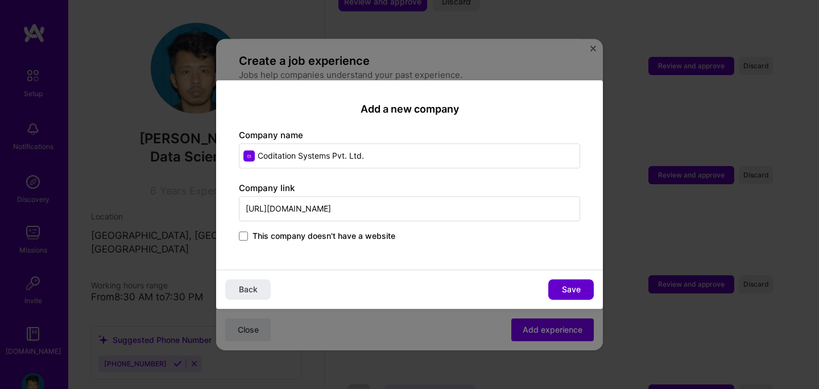
type input "[URL][DOMAIN_NAME]"
click at [559, 284] on button "Save" at bounding box center [570, 289] width 45 height 20
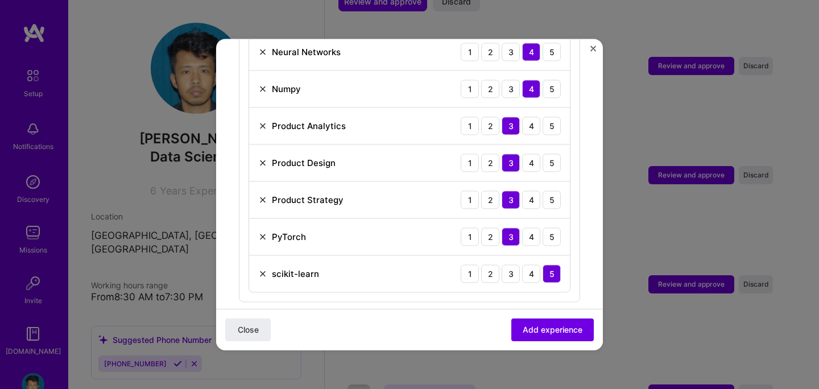
scroll to position [835, 0]
click at [263, 194] on img at bounding box center [262, 198] width 9 height 9
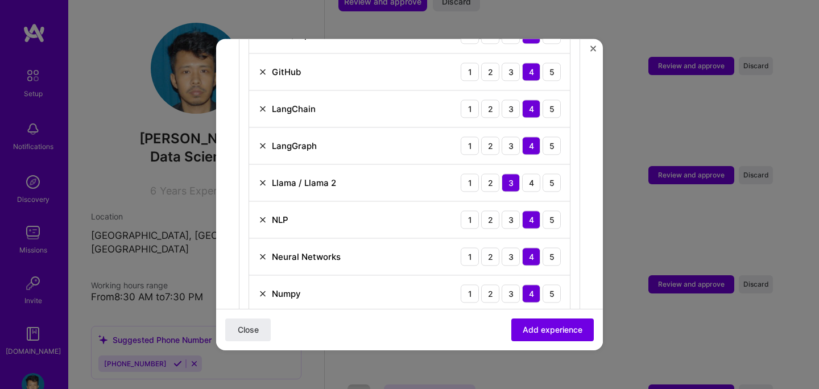
scroll to position [695, 0]
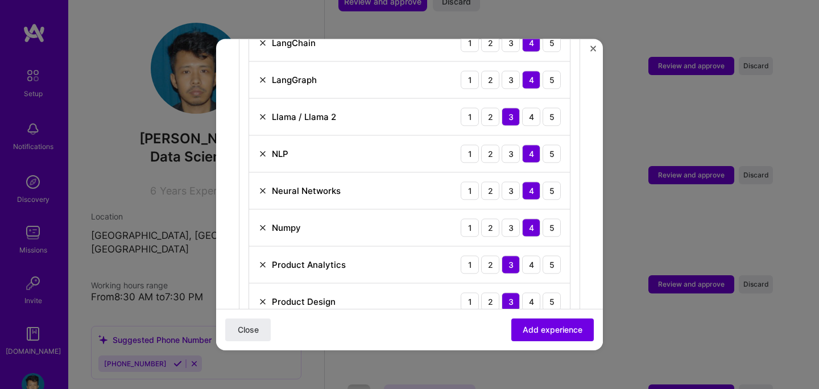
click at [265, 223] on img at bounding box center [262, 227] width 9 height 9
click at [265, 260] on img at bounding box center [262, 264] width 9 height 9
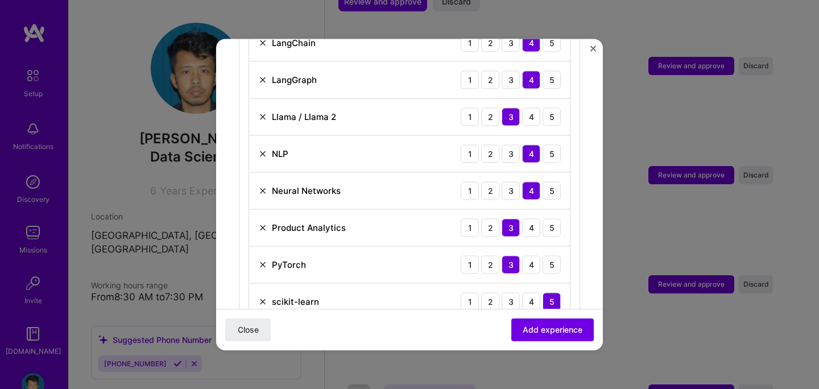
click at [264, 296] on div "scikit-learn 1 2 3 4 5" at bounding box center [409, 301] width 321 height 36
click at [263, 297] on img at bounding box center [262, 301] width 9 height 9
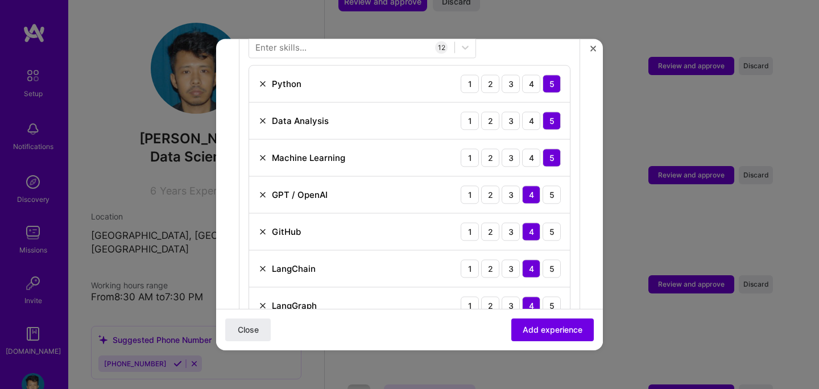
scroll to position [549, 0]
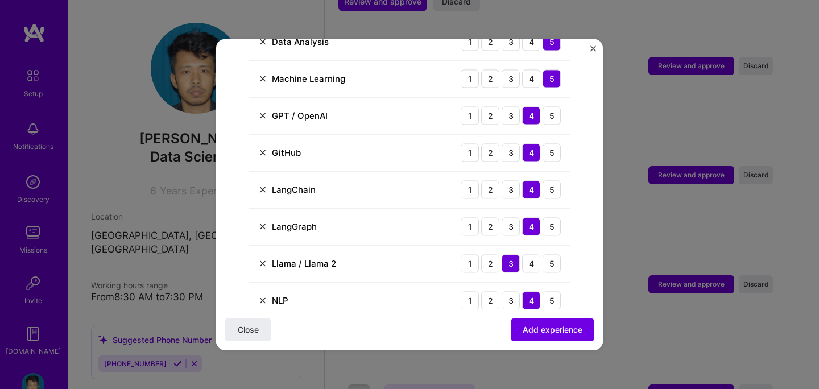
click at [264, 259] on img at bounding box center [262, 263] width 9 height 9
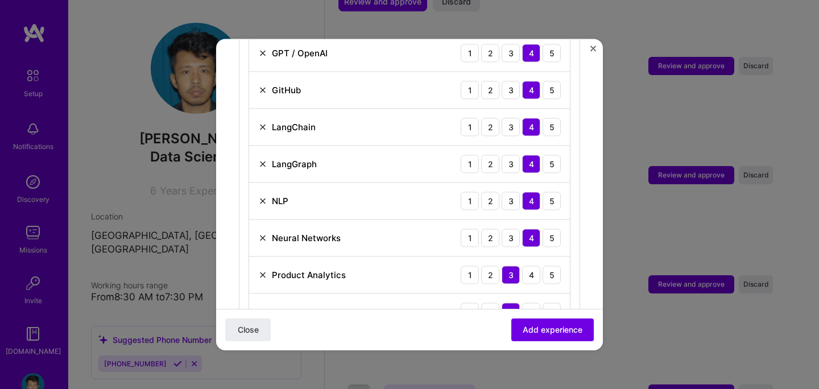
scroll to position [661, 0]
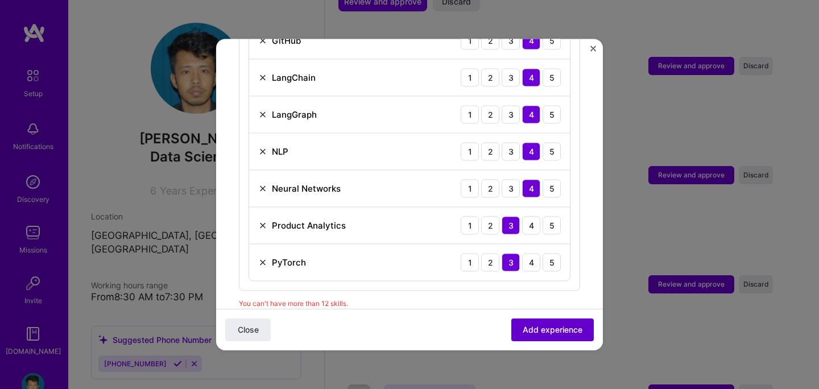
click at [550, 330] on span "Add experience" at bounding box center [552, 329] width 60 height 11
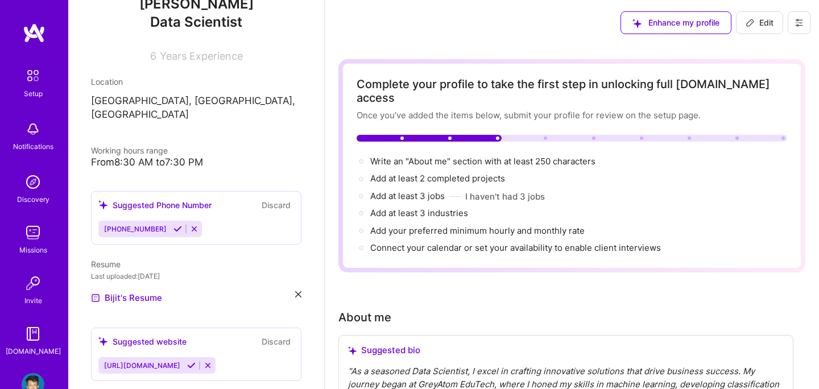
scroll to position [0, 0]
